Goal: Task Accomplishment & Management: Complete application form

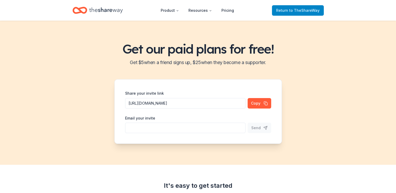
click at [294, 9] on span "to TheShareWay" at bounding box center [304, 10] width 30 height 4
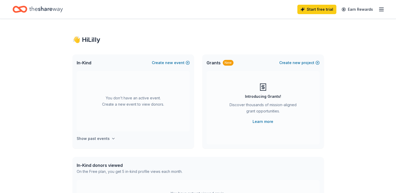
click at [102, 138] on h4 "Show past events" at bounding box center [93, 139] width 33 height 6
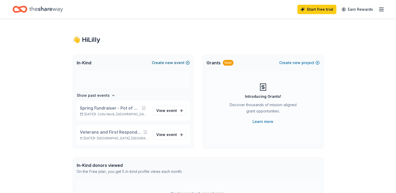
click at [167, 62] on span "new" at bounding box center [169, 63] width 8 height 6
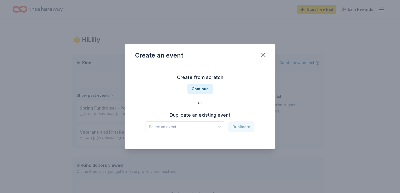
click at [155, 127] on span "Select an event" at bounding box center [181, 127] width 65 height 6
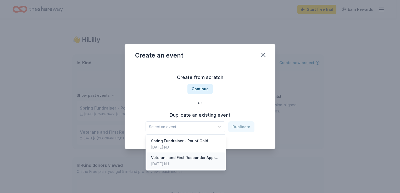
click at [155, 158] on div "Veterans and First Responder Appreciation Event" at bounding box center [186, 158] width 70 height 6
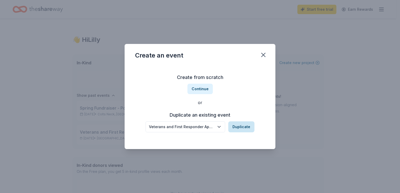
click at [240, 126] on button "Duplicate" at bounding box center [241, 126] width 26 height 11
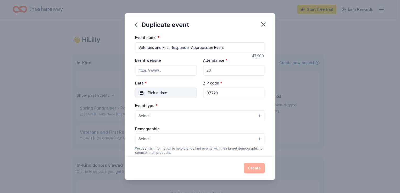
click at [161, 93] on span "Pick a date" at bounding box center [157, 93] width 19 height 6
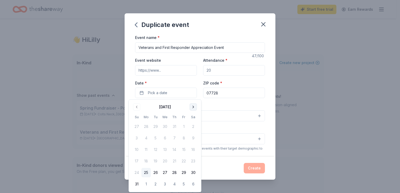
click at [191, 107] on button "Go to next month" at bounding box center [193, 106] width 7 height 7
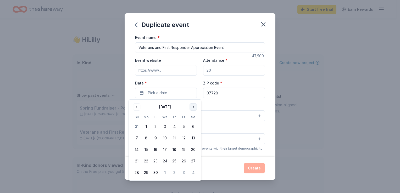
click at [191, 108] on button "Go to next month" at bounding box center [193, 106] width 7 height 7
click at [191, 107] on button "Go to next month" at bounding box center [193, 106] width 7 height 7
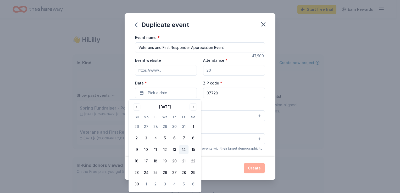
click at [181, 152] on button "14" at bounding box center [183, 149] width 9 height 9
click at [291, 100] on div "Duplicate event Event name * Veterans and First Responder Appreciation Event 47…" at bounding box center [200, 96] width 400 height 193
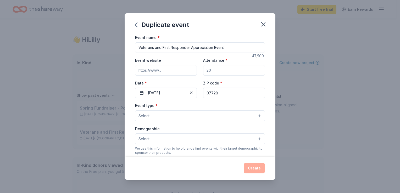
click at [166, 117] on button "Select" at bounding box center [200, 115] width 130 height 11
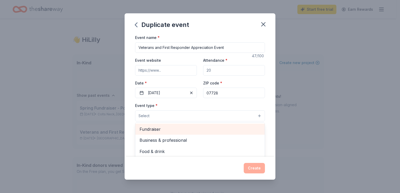
click at [148, 129] on span "Fundraiser" at bounding box center [200, 129] width 121 height 7
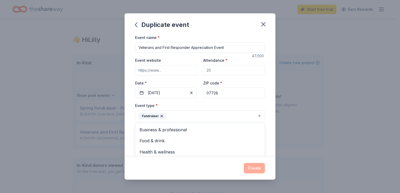
click at [285, 110] on div "Duplicate event Event name * Veterans and First Responder Appreciation Event 47…" at bounding box center [200, 96] width 400 height 193
click at [150, 140] on button "Select" at bounding box center [200, 139] width 130 height 11
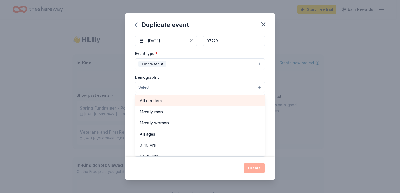
scroll to position [52, 0]
click at [156, 100] on span "All genders" at bounding box center [200, 100] width 121 height 7
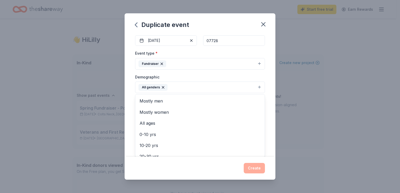
click at [292, 116] on div "Duplicate event Event name * Veterans and First Responder Appreciation Event 47…" at bounding box center [200, 96] width 400 height 193
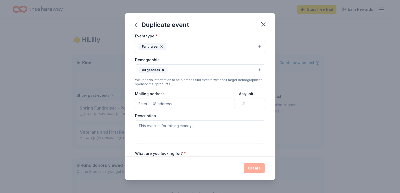
scroll to position [79, 0]
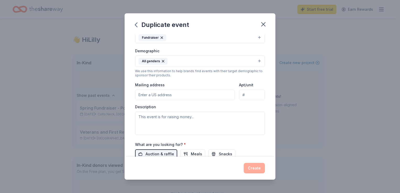
click at [146, 93] on input "Mailing address" at bounding box center [185, 95] width 100 height 10
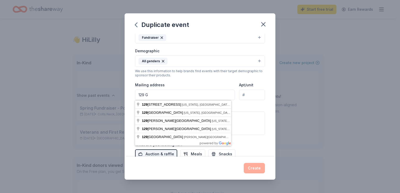
type input "[STREET_ADDRESS]"
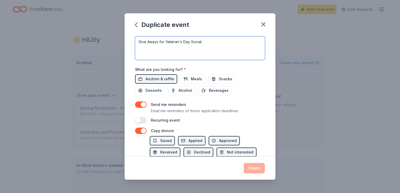
scroll to position [155, 0]
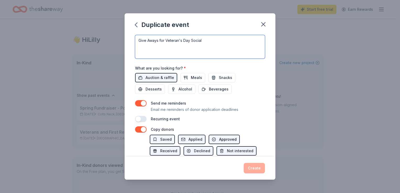
type textarea "Give Aways for Veteran's Day Social"
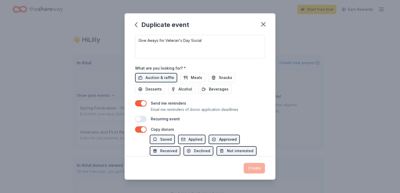
click at [217, 140] on button "Approved" at bounding box center [224, 139] width 31 height 9
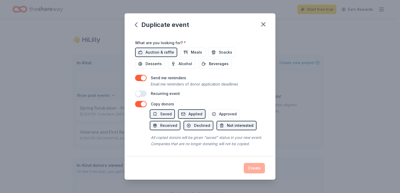
scroll to position [186, 0]
click at [170, 123] on span "Received" at bounding box center [168, 126] width 17 height 6
click at [226, 111] on span "Approved" at bounding box center [228, 114] width 18 height 6
drag, startPoint x: 157, startPoint y: 122, endPoint x: 162, endPoint y: 124, distance: 4.7
click at [157, 122] on button "Received" at bounding box center [165, 125] width 31 height 9
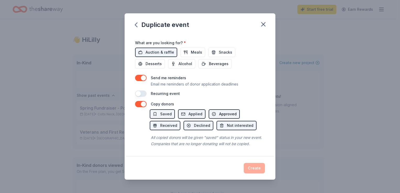
click at [215, 109] on button "Approved" at bounding box center [224, 113] width 31 height 9
drag, startPoint x: 190, startPoint y: 107, endPoint x: 174, endPoint y: 112, distance: 17.5
click at [190, 111] on span "Applied" at bounding box center [195, 114] width 14 height 6
click at [160, 109] on button "Saved" at bounding box center [162, 113] width 25 height 9
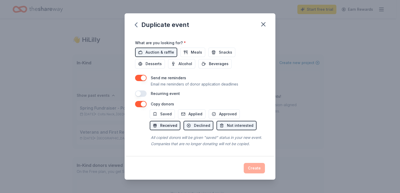
click at [163, 123] on span "Received" at bounding box center [168, 126] width 17 height 6
drag, startPoint x: 189, startPoint y: 120, endPoint x: 199, endPoint y: 120, distance: 10.5
click at [193, 121] on button "Declined" at bounding box center [199, 125] width 30 height 9
drag, startPoint x: 231, startPoint y: 117, endPoint x: 235, endPoint y: 123, distance: 7.0
click at [231, 123] on span "Not interested" at bounding box center [240, 126] width 26 height 6
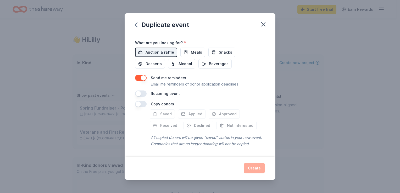
click at [253, 168] on div "Create" at bounding box center [200, 168] width 130 height 10
click at [137, 101] on button "button" at bounding box center [141, 104] width 12 height 6
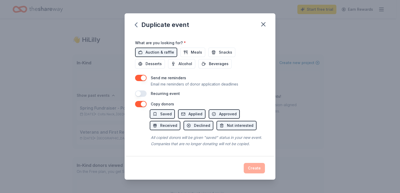
click at [251, 170] on div "Create" at bounding box center [200, 168] width 130 height 10
click at [142, 91] on button "button" at bounding box center [141, 94] width 12 height 6
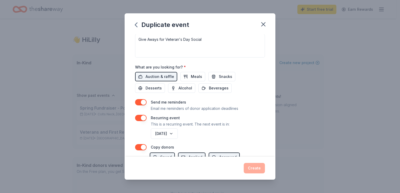
scroll to position [153, 0]
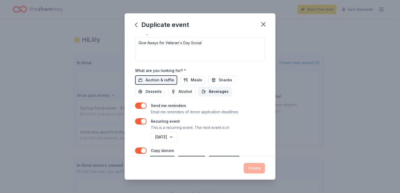
click at [218, 92] on span "Beverages" at bounding box center [219, 91] width 20 height 6
click at [255, 167] on div "Create" at bounding box center [200, 168] width 130 height 10
click at [265, 22] on icon "button" at bounding box center [263, 24] width 7 height 7
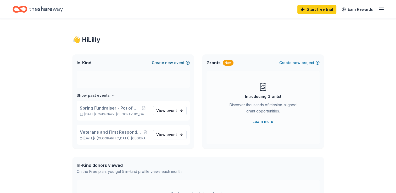
click at [173, 62] on span "new" at bounding box center [169, 63] width 8 height 6
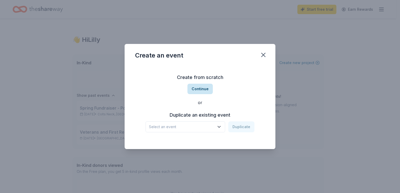
click at [200, 88] on button "Continue" at bounding box center [199, 89] width 25 height 10
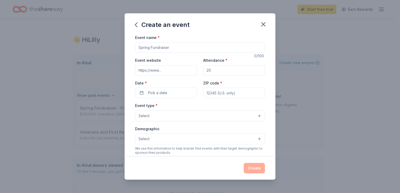
click at [157, 48] on input "Event name *" at bounding box center [200, 47] width 130 height 10
type input "V"
type input "RAA Social Committee Raffle Gifts"
click at [152, 93] on span "Pick a date" at bounding box center [157, 93] width 19 height 6
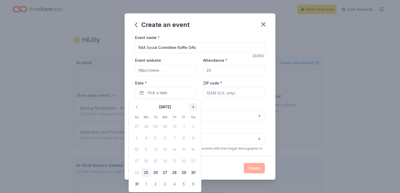
click at [193, 109] on button "Go to next month" at bounding box center [193, 106] width 7 height 7
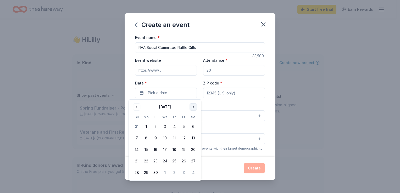
click at [193, 109] on button "Go to next month" at bounding box center [193, 106] width 7 height 7
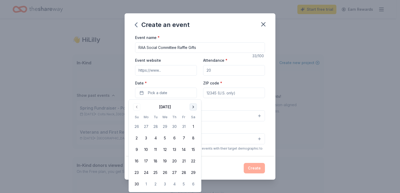
click at [192, 108] on button "Go to next month" at bounding box center [193, 106] width 7 height 7
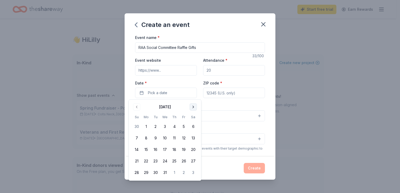
click at [193, 108] on button "Go to next month" at bounding box center [193, 106] width 7 height 7
click at [138, 109] on button "Go to previous month" at bounding box center [136, 106] width 7 height 7
click at [194, 106] on button "Go to next month" at bounding box center [193, 106] width 7 height 7
drag, startPoint x: 182, startPoint y: 137, endPoint x: 192, endPoint y: 139, distance: 9.6
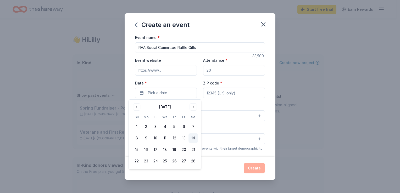
click at [182, 137] on button "13" at bounding box center [183, 138] width 9 height 9
click at [249, 77] on div "Event website Attendance * Date * [DATE] ZIP code *" at bounding box center [200, 77] width 130 height 41
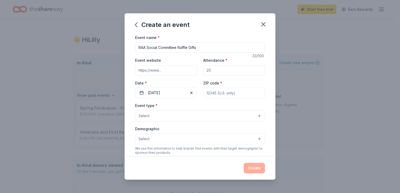
click at [210, 97] on input "ZIP code *" at bounding box center [234, 93] width 62 height 10
type input "07727"
click at [159, 116] on button "Select" at bounding box center [200, 115] width 130 height 11
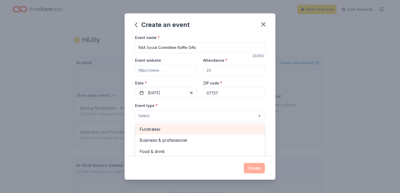
click at [150, 131] on span "Fundraiser" at bounding box center [200, 129] width 121 height 7
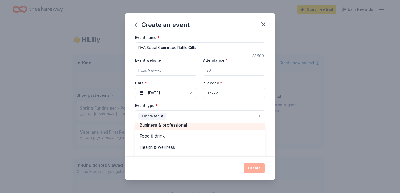
scroll to position [6, 0]
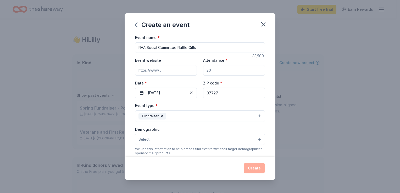
drag, startPoint x: 167, startPoint y: 115, endPoint x: 162, endPoint y: 117, distance: 4.6
click at [166, 116] on button "Fundraiser" at bounding box center [200, 116] width 130 height 12
click at [160, 116] on icon "button" at bounding box center [162, 116] width 4 height 4
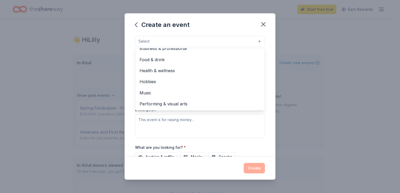
scroll to position [79, 0]
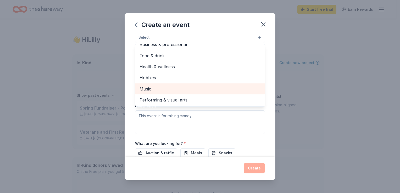
click at [148, 88] on span "Music" at bounding box center [200, 89] width 121 height 7
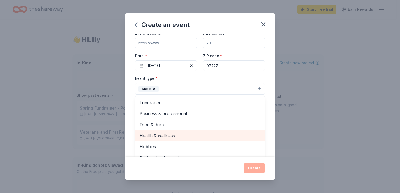
scroll to position [26, 0]
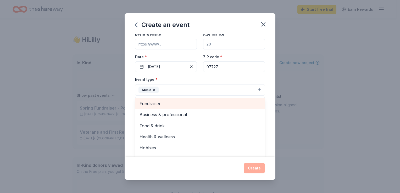
click at [155, 104] on span "Fundraiser" at bounding box center [200, 103] width 121 height 7
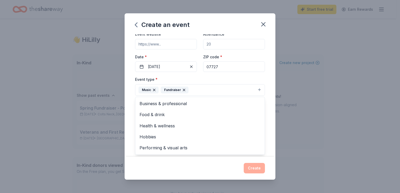
drag, startPoint x: 265, startPoint y: 113, endPoint x: 263, endPoint y: 116, distance: 4.0
click at [265, 113] on div "Event name * RAA Social Committee Raffle Gifts 33 /100 Event website Attendance…" at bounding box center [200, 95] width 151 height 122
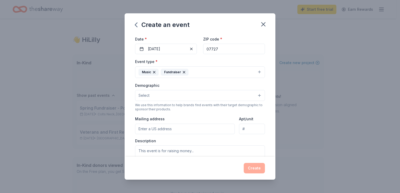
scroll to position [52, 0]
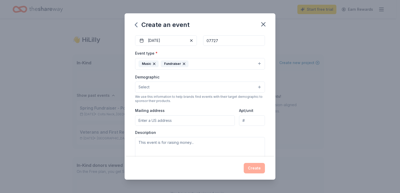
click at [150, 88] on button "Select" at bounding box center [200, 87] width 130 height 11
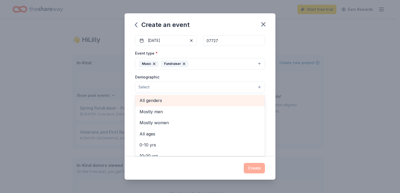
click at [147, 101] on span "All genders" at bounding box center [200, 100] width 121 height 7
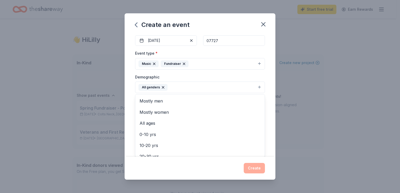
click at [267, 94] on div "Event name * RAA Social Committee Raffle Gifts 33 /100 Event website Attendance…" at bounding box center [200, 95] width 151 height 122
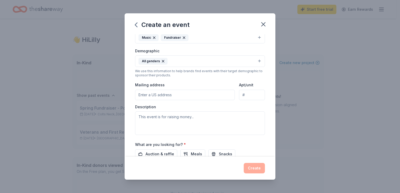
click at [155, 92] on div "Event type * Music Fundraiser Demographic All genders We use this information t…" at bounding box center [200, 79] width 130 height 111
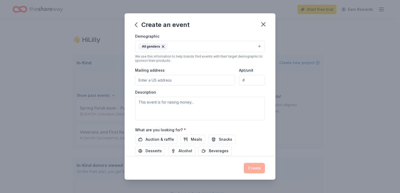
scroll to position [105, 0]
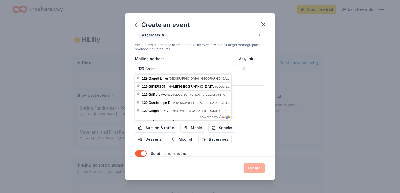
type input "[STREET_ADDRESS]"
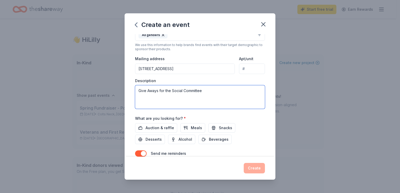
type textarea "Give Aways for the Social Committee"
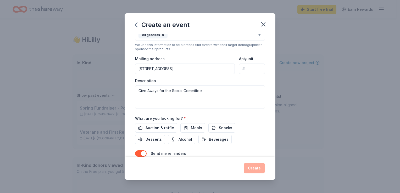
click at [310, 105] on div "Create an event Event name * RAA Social Committee Raffle Gifts 33 /100 Event we…" at bounding box center [200, 96] width 400 height 193
click at [164, 128] on span "Auction & raffle" at bounding box center [160, 128] width 29 height 6
click at [214, 129] on button "Snacks" at bounding box center [221, 127] width 27 height 9
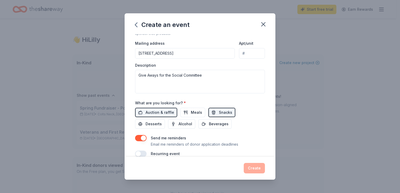
scroll to position [129, 0]
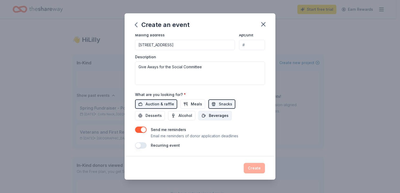
drag, startPoint x: 214, startPoint y: 115, endPoint x: 204, endPoint y: 115, distance: 9.4
click at [213, 115] on span "Beverages" at bounding box center [219, 116] width 20 height 6
click at [183, 115] on span "Alcohol" at bounding box center [186, 116] width 14 height 6
click at [251, 168] on div "Create" at bounding box center [200, 168] width 130 height 10
click at [151, 117] on span "Desserts" at bounding box center [154, 116] width 16 height 6
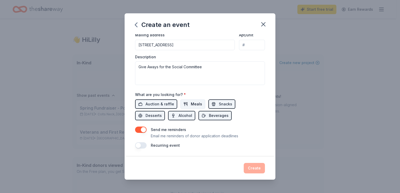
click at [194, 101] on span "Meals" at bounding box center [196, 104] width 11 height 6
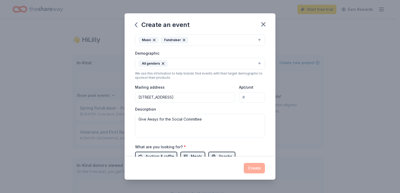
scroll to position [24, 0]
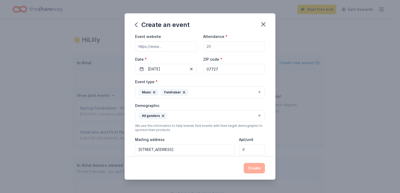
click at [155, 92] on icon "button" at bounding box center [154, 92] width 4 height 4
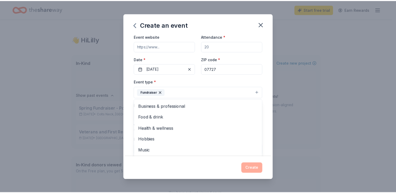
scroll to position [0, 0]
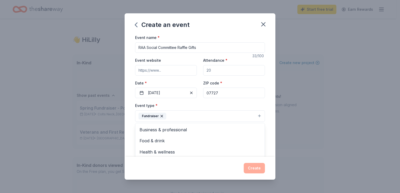
click at [168, 72] on div "Event name * RAA Social Committee Raffle Gifts 33 /100 Event website Attendance…" at bounding box center [200, 155] width 130 height 243
click at [147, 71] on input "Event website" at bounding box center [166, 70] width 62 height 10
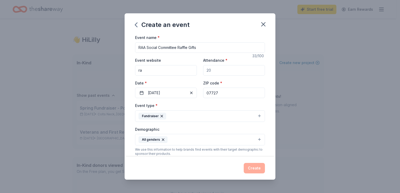
type input "r"
click at [264, 27] on icon "button" at bounding box center [263, 24] width 7 height 7
